Goal: Task Accomplishment & Management: Use online tool/utility

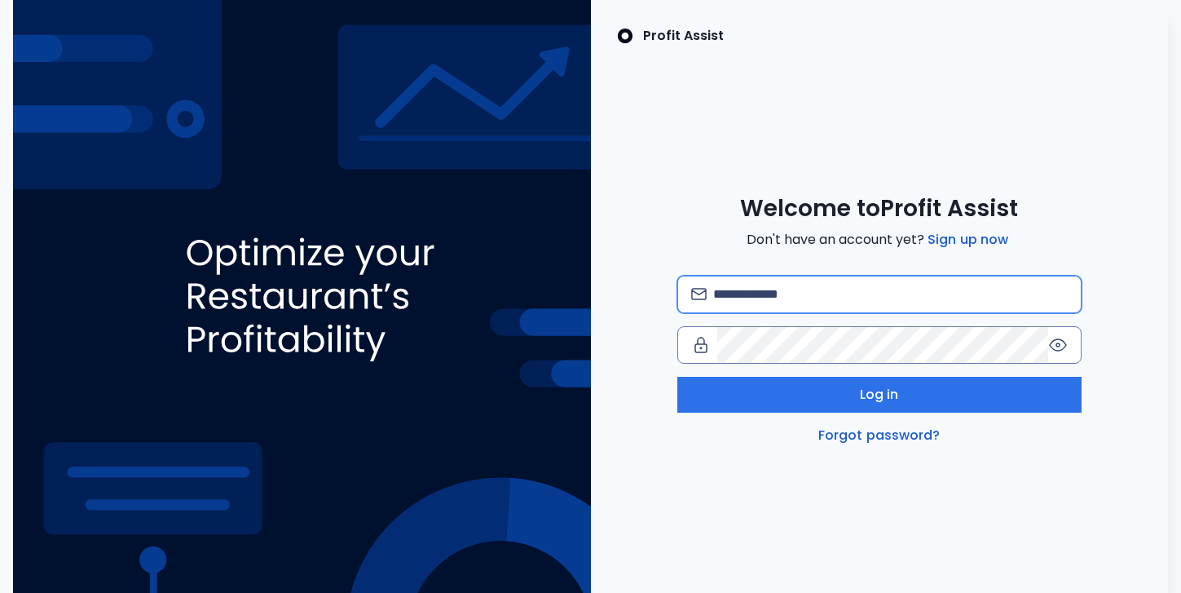
click at [832, 302] on input "email" at bounding box center [890, 294] width 355 height 36
type input "**********"
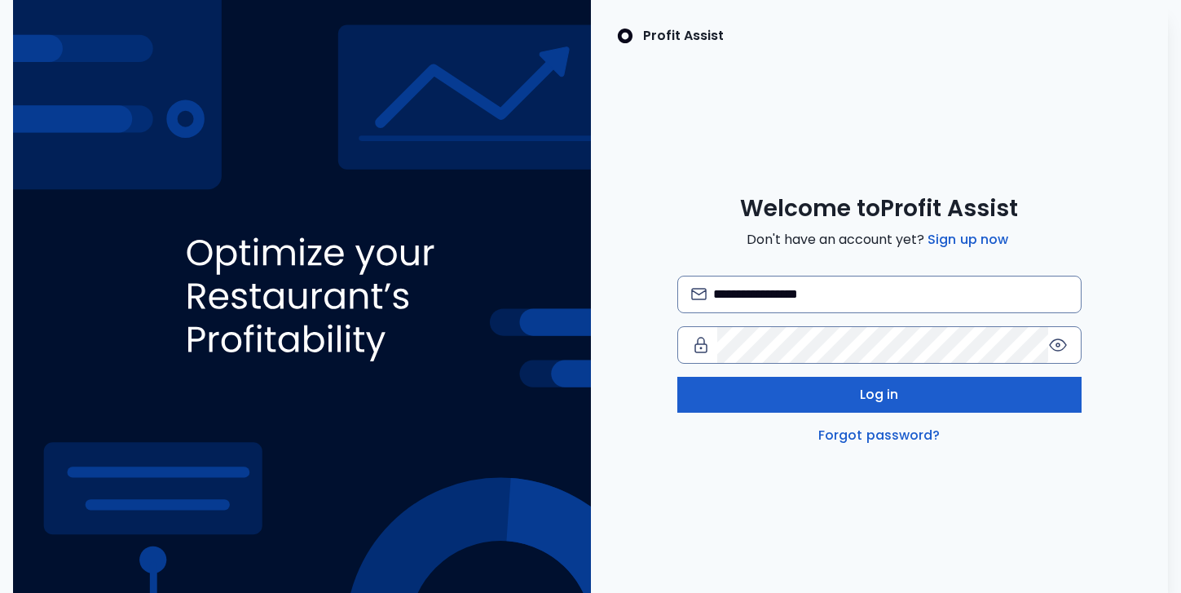
click at [875, 407] on button "Log in" at bounding box center [879, 395] width 404 height 36
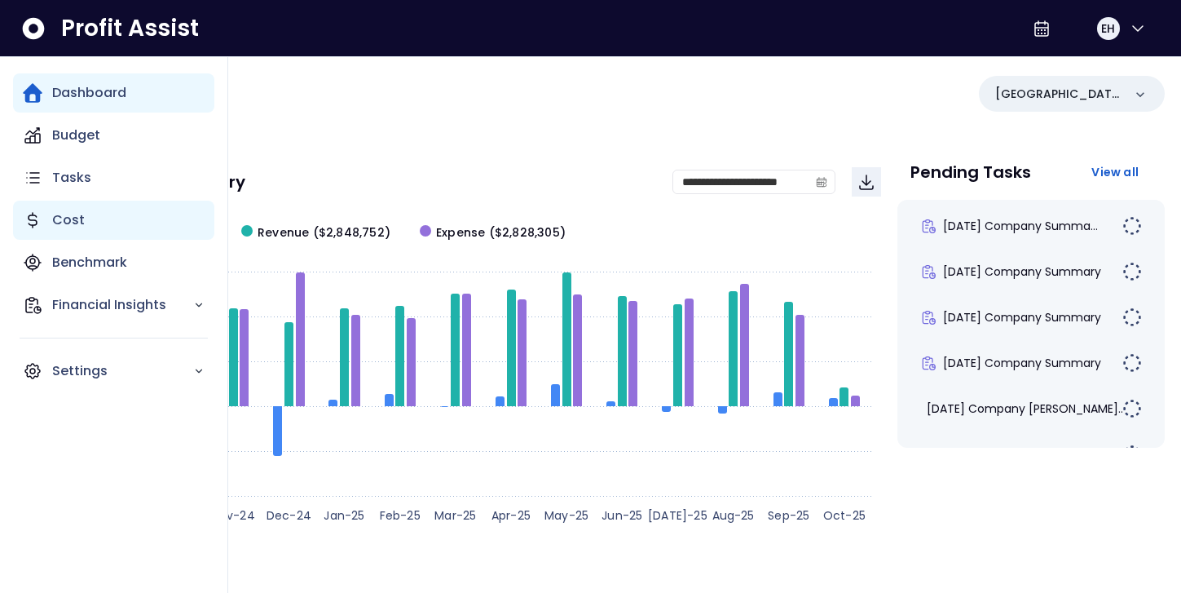
scroll to position [15, 0]
click at [86, 215] on div "Cost" at bounding box center [113, 220] width 201 height 39
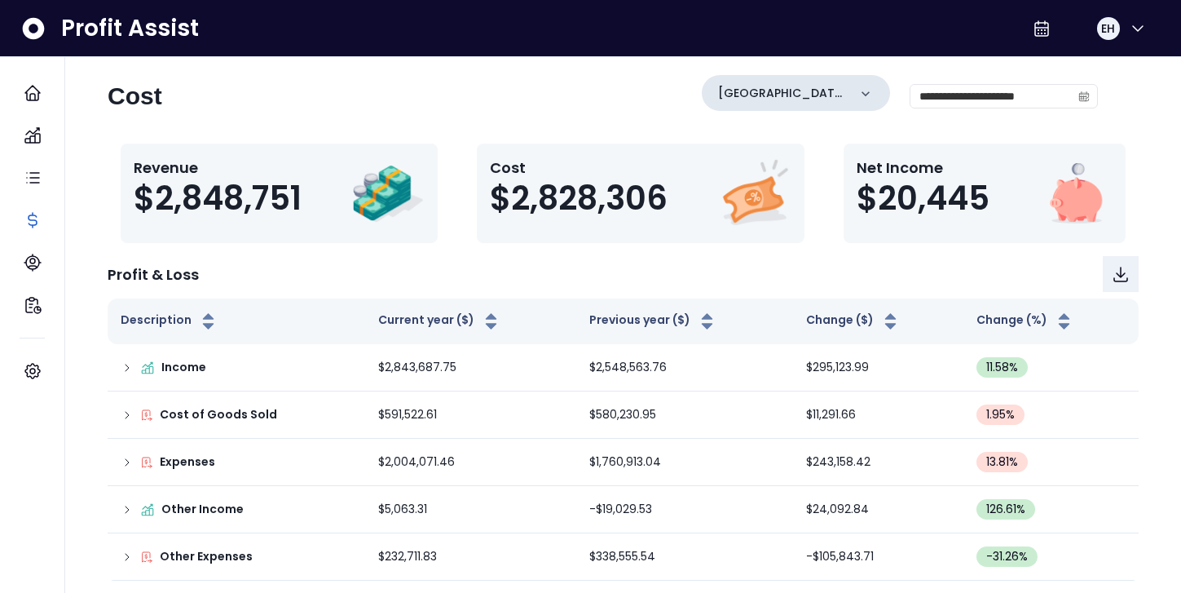
click at [874, 90] on icon at bounding box center [866, 94] width 16 height 16
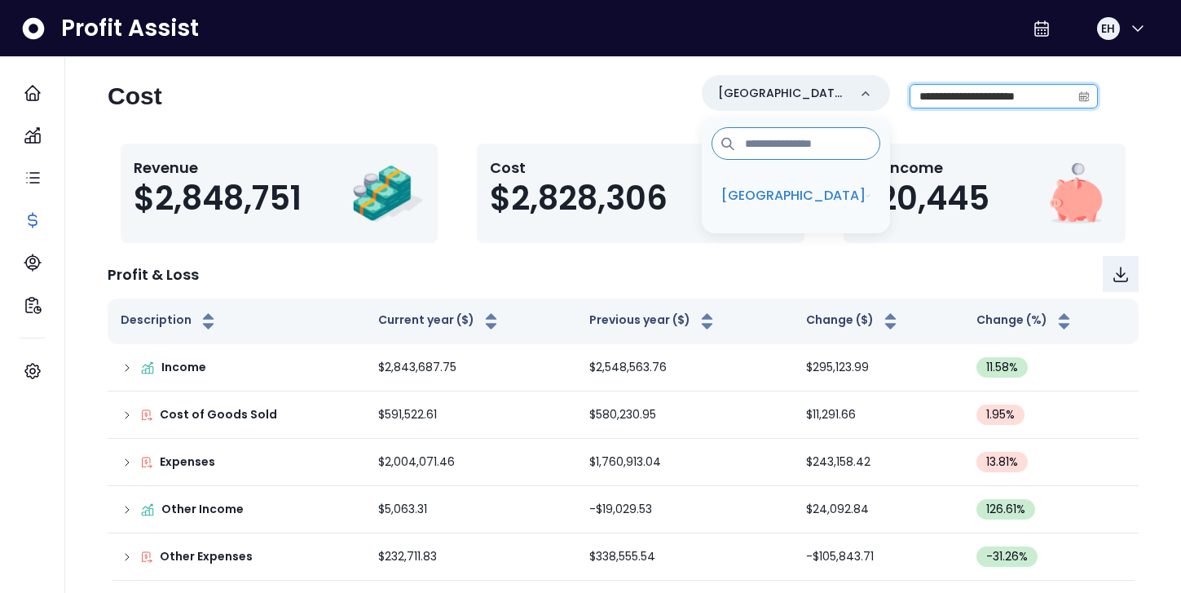
click at [986, 94] on input "**********" at bounding box center [991, 96] width 161 height 23
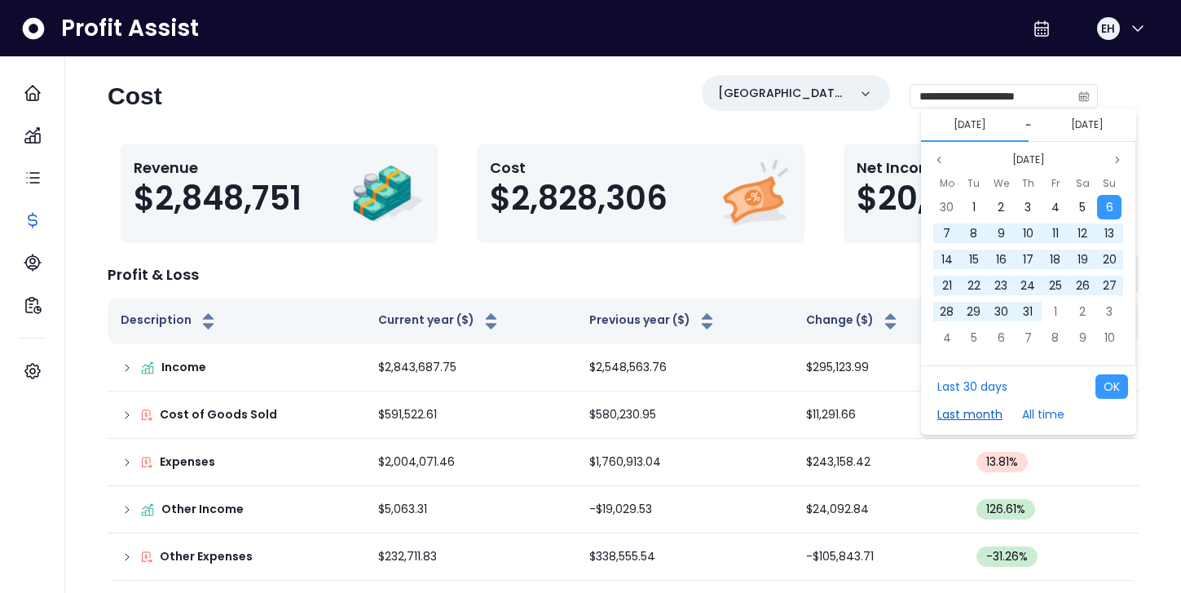
click at [966, 402] on button "Last month" at bounding box center [970, 414] width 82 height 24
click at [969, 416] on button "Last month" at bounding box center [970, 414] width 82 height 24
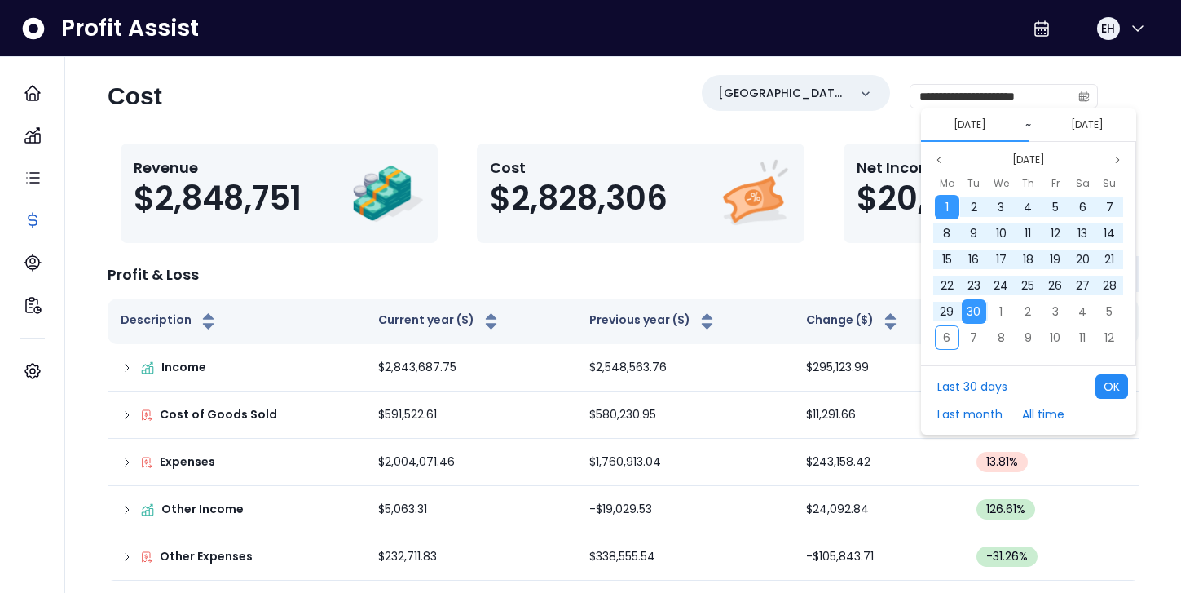
click at [1121, 388] on button "OK" at bounding box center [1112, 386] width 33 height 24
type input "**********"
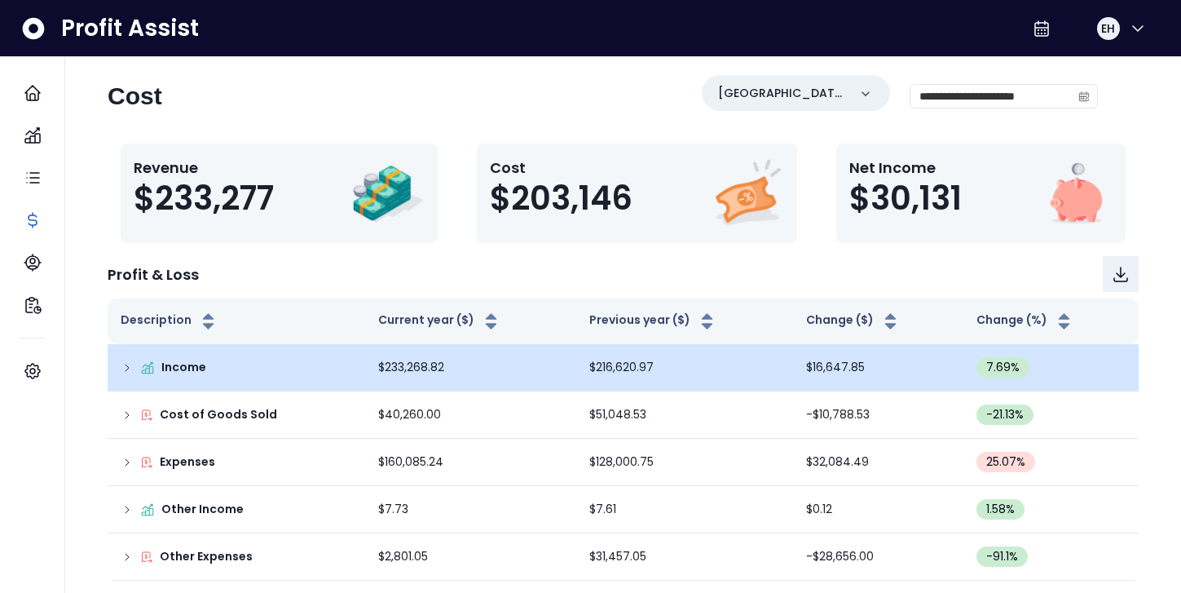
scroll to position [19, 0]
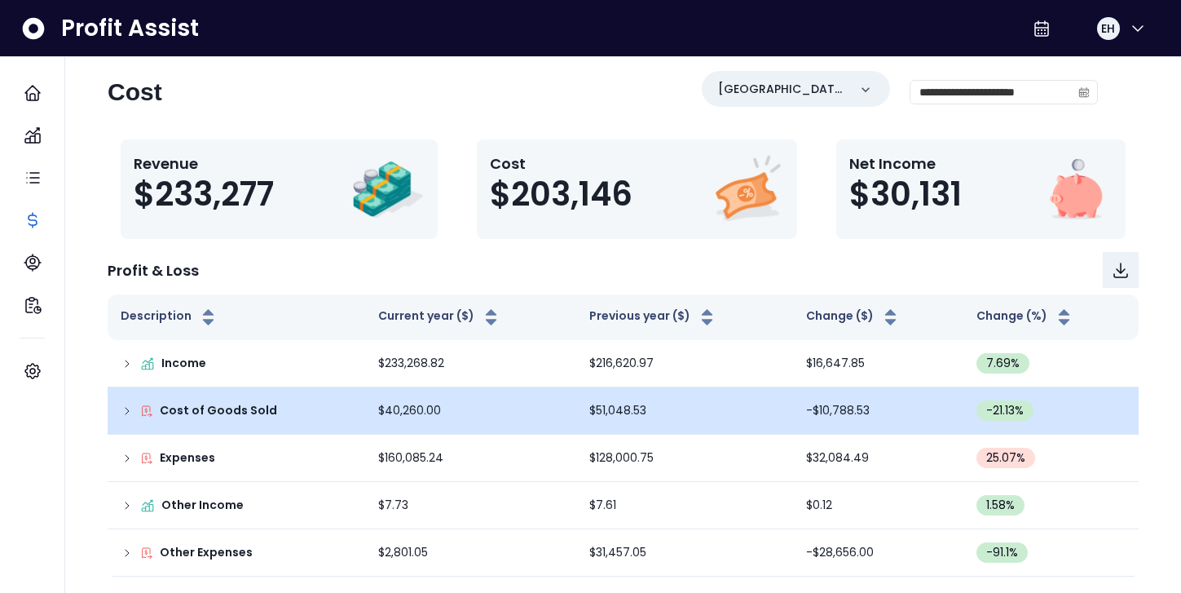
click at [121, 412] on icon at bounding box center [127, 410] width 13 height 13
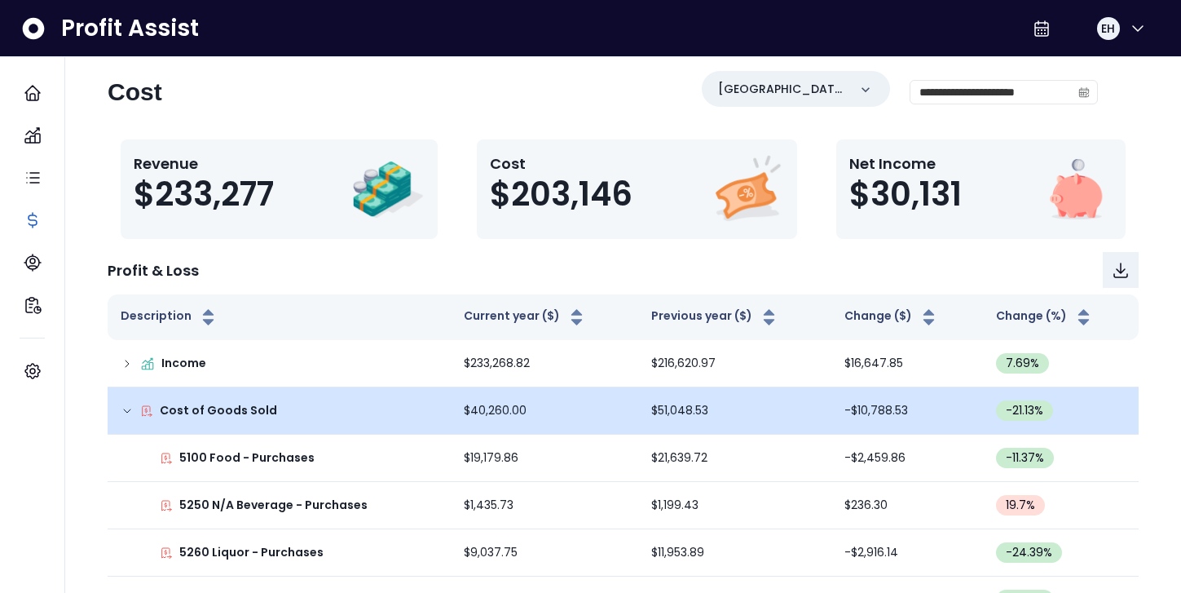
click at [121, 412] on icon at bounding box center [127, 410] width 13 height 13
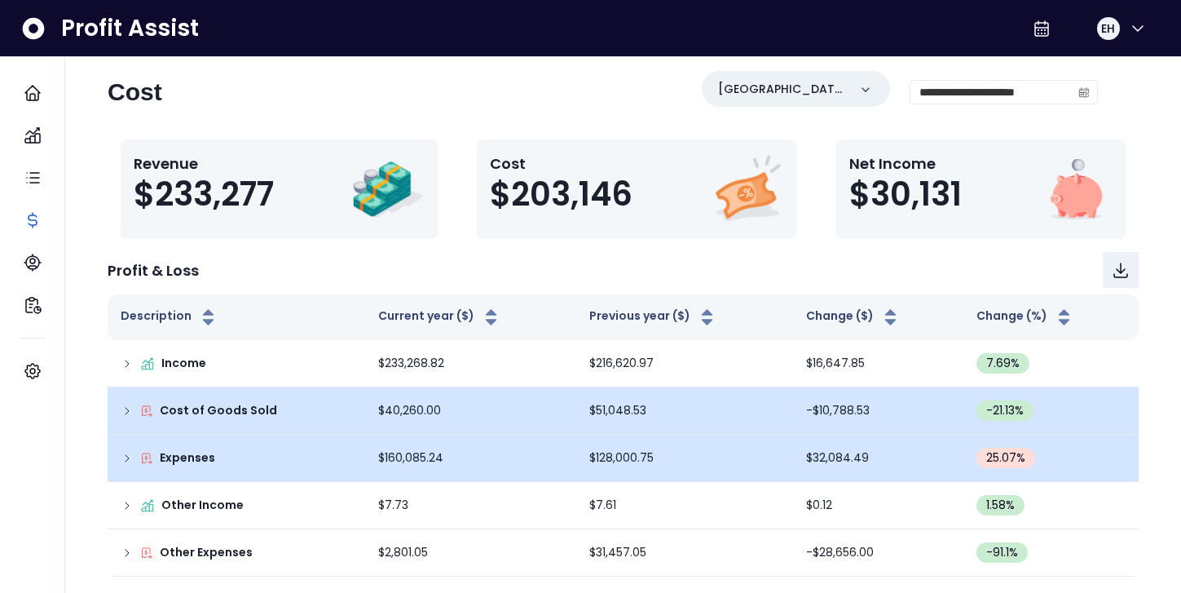
click at [126, 467] on td "Expenses" at bounding box center [237, 458] width 258 height 47
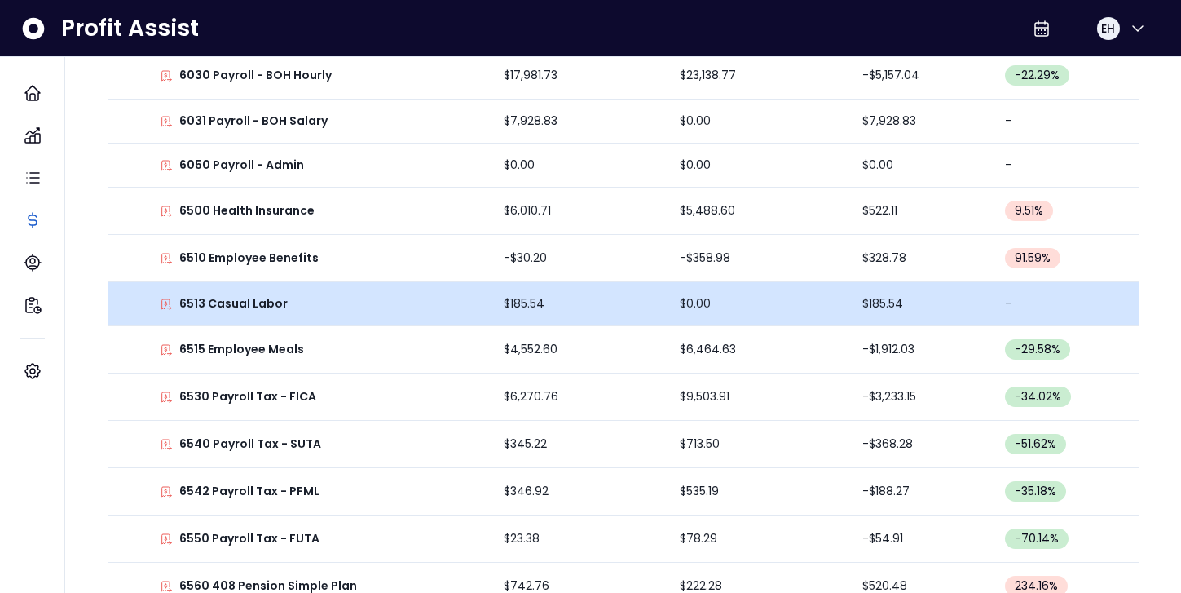
scroll to position [587, 0]
